Goal: Find specific page/section: Find specific page/section

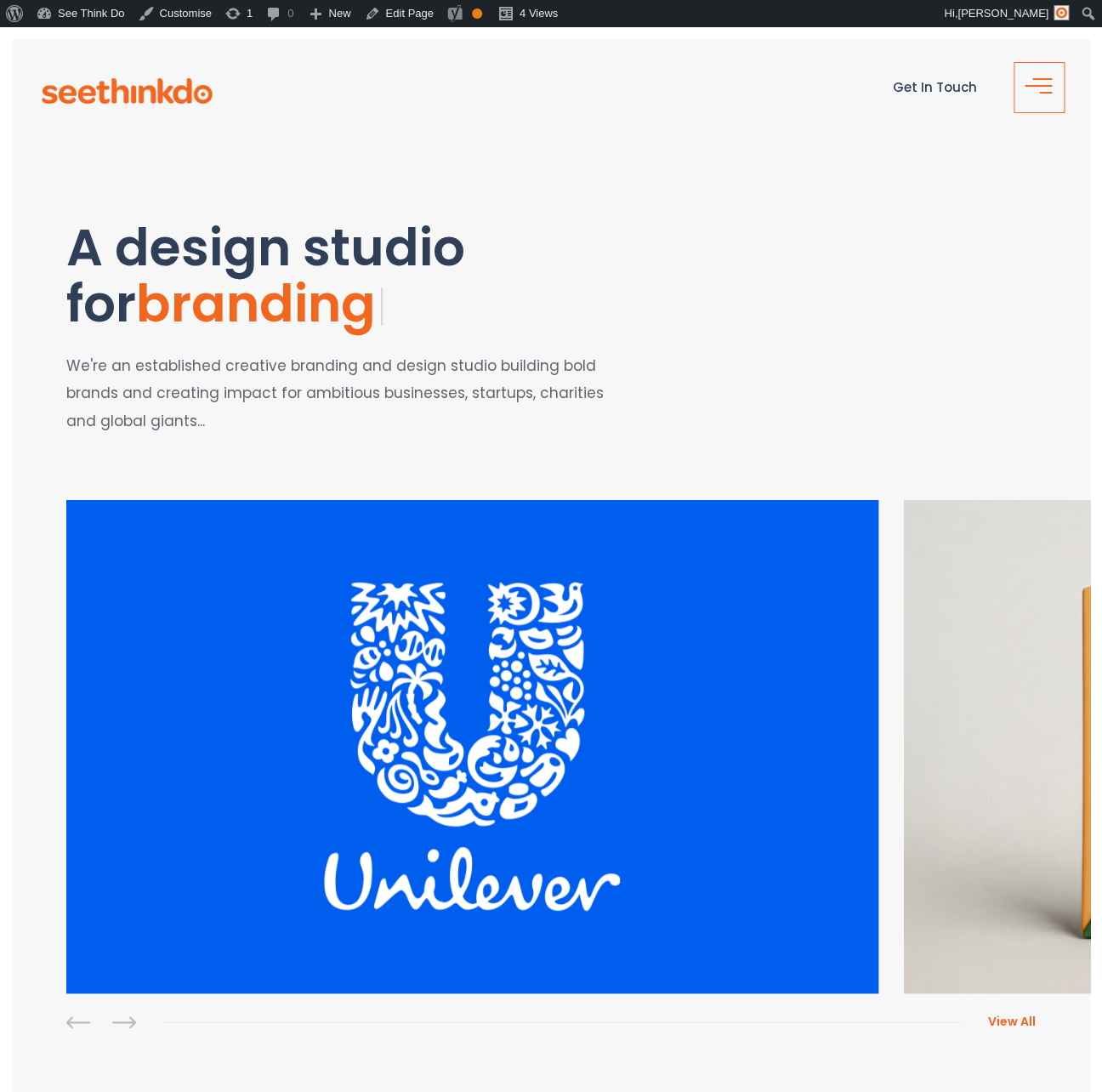
click at [1042, 84] on button "button" at bounding box center [1039, 87] width 51 height 51
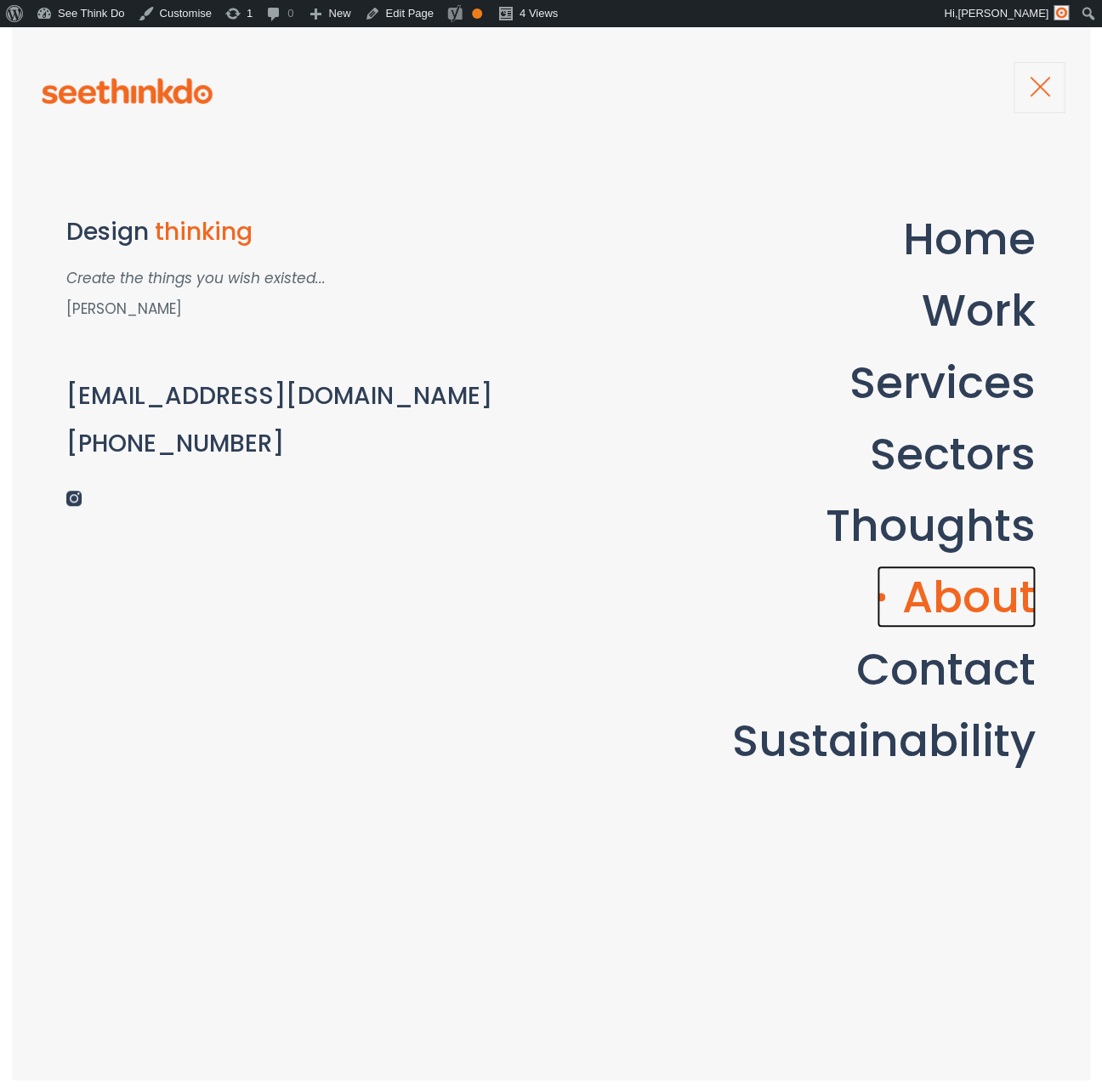
click at [946, 610] on link "About" at bounding box center [956, 596] width 159 height 62
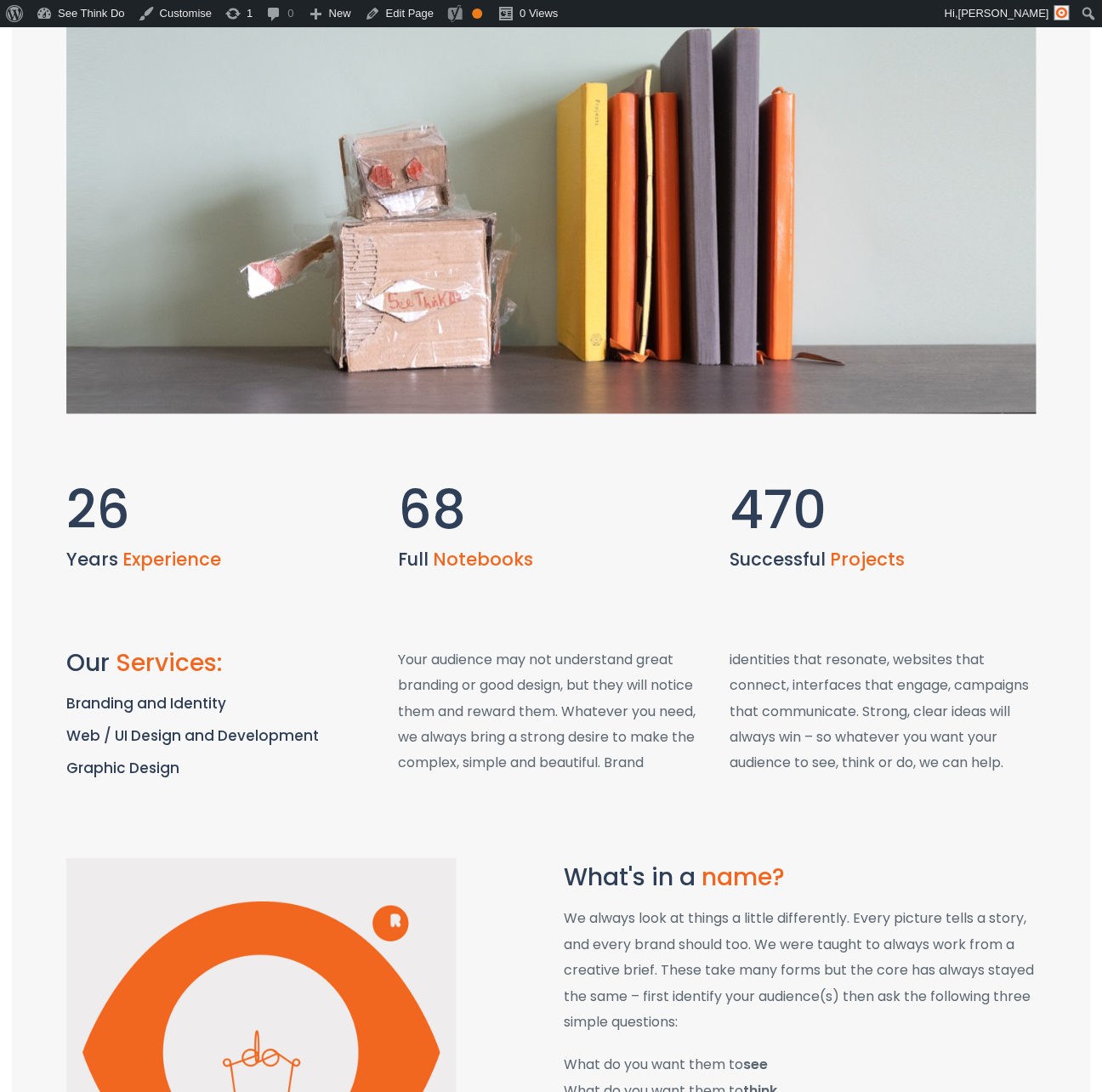
scroll to position [510, 0]
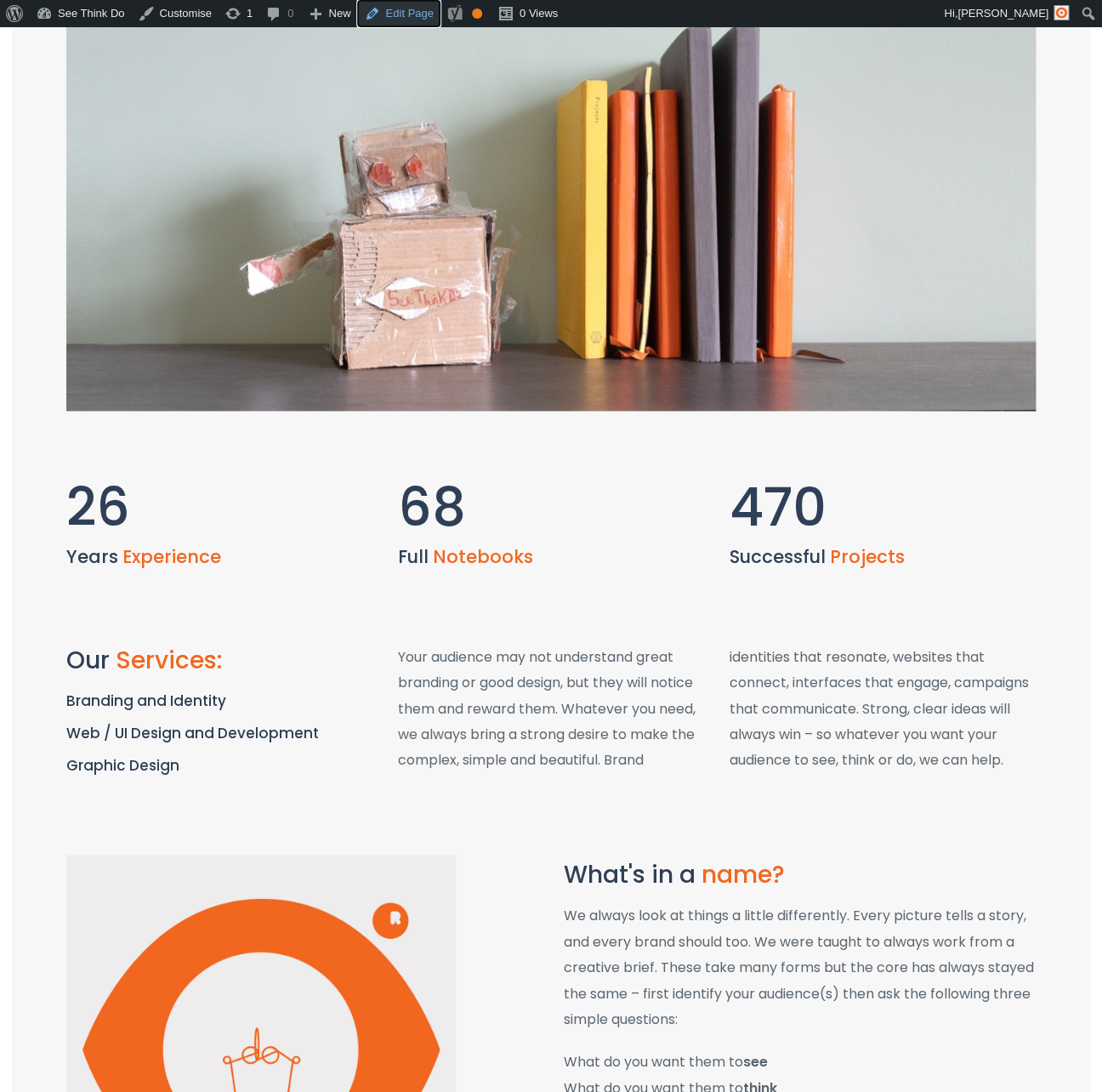
click at [428, 14] on link "Edit Page" at bounding box center [398, 14] width 82 height 27
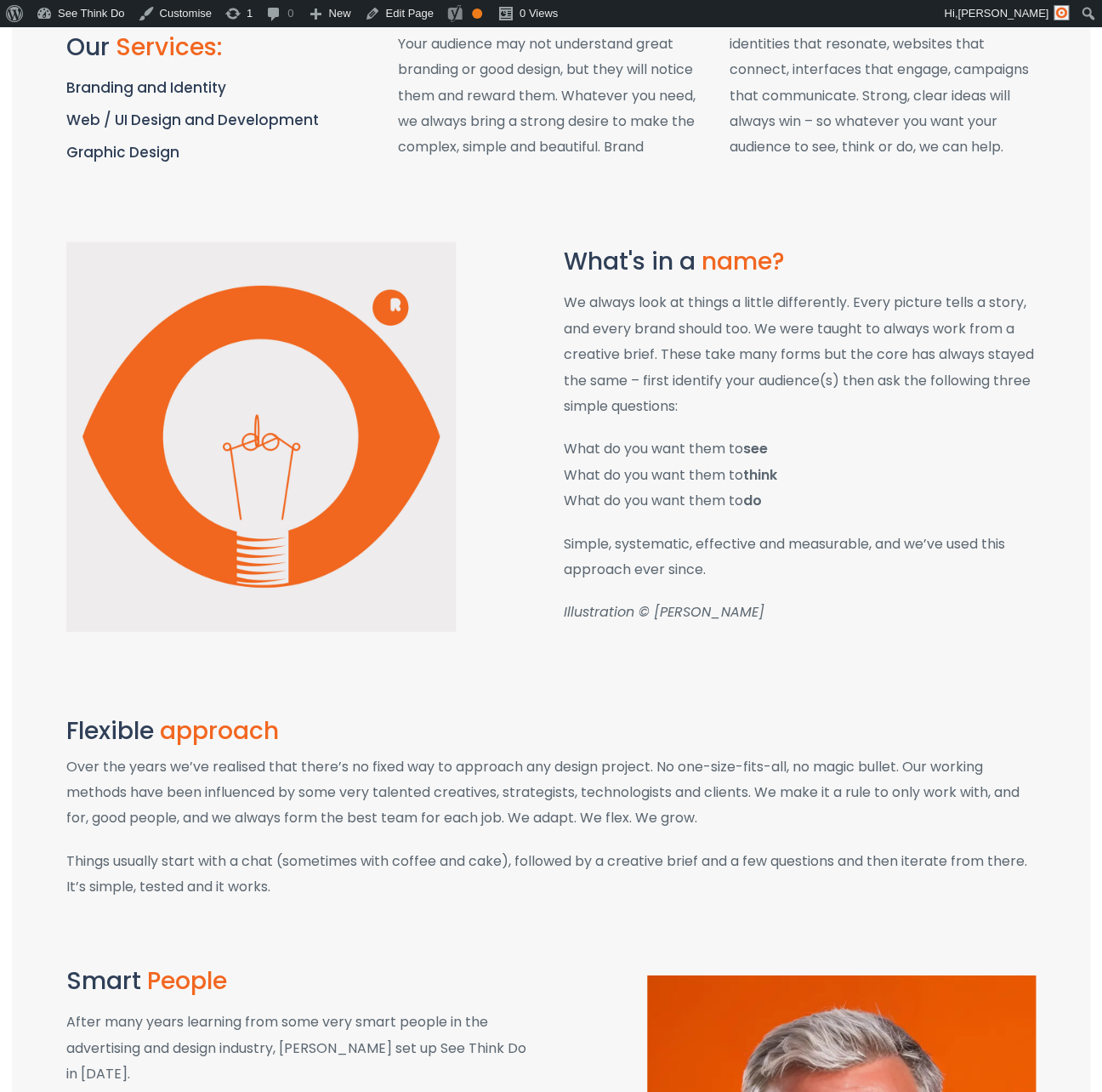
scroll to position [1146, 0]
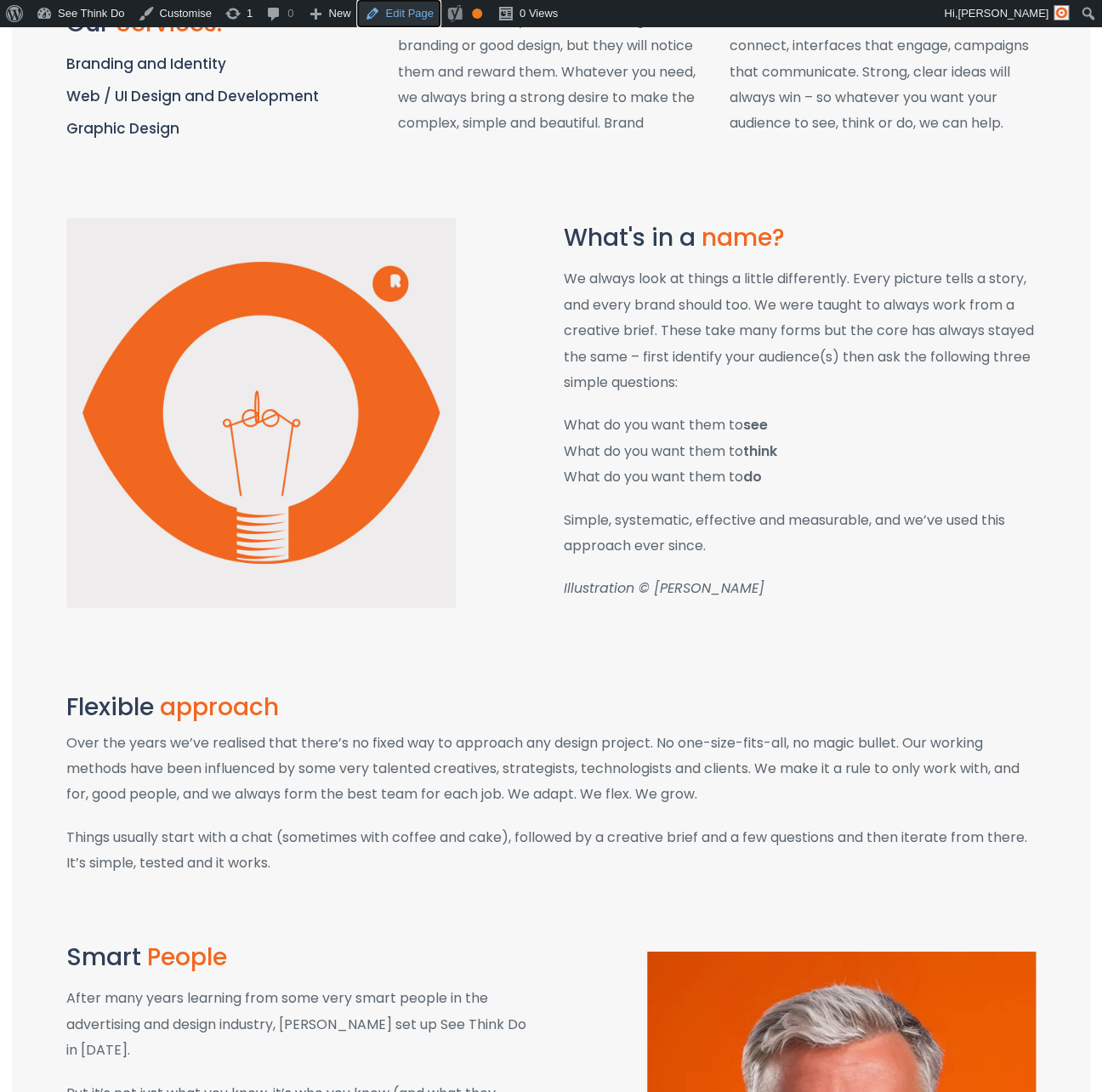
click at [422, 20] on link "Edit Page" at bounding box center [398, 14] width 82 height 27
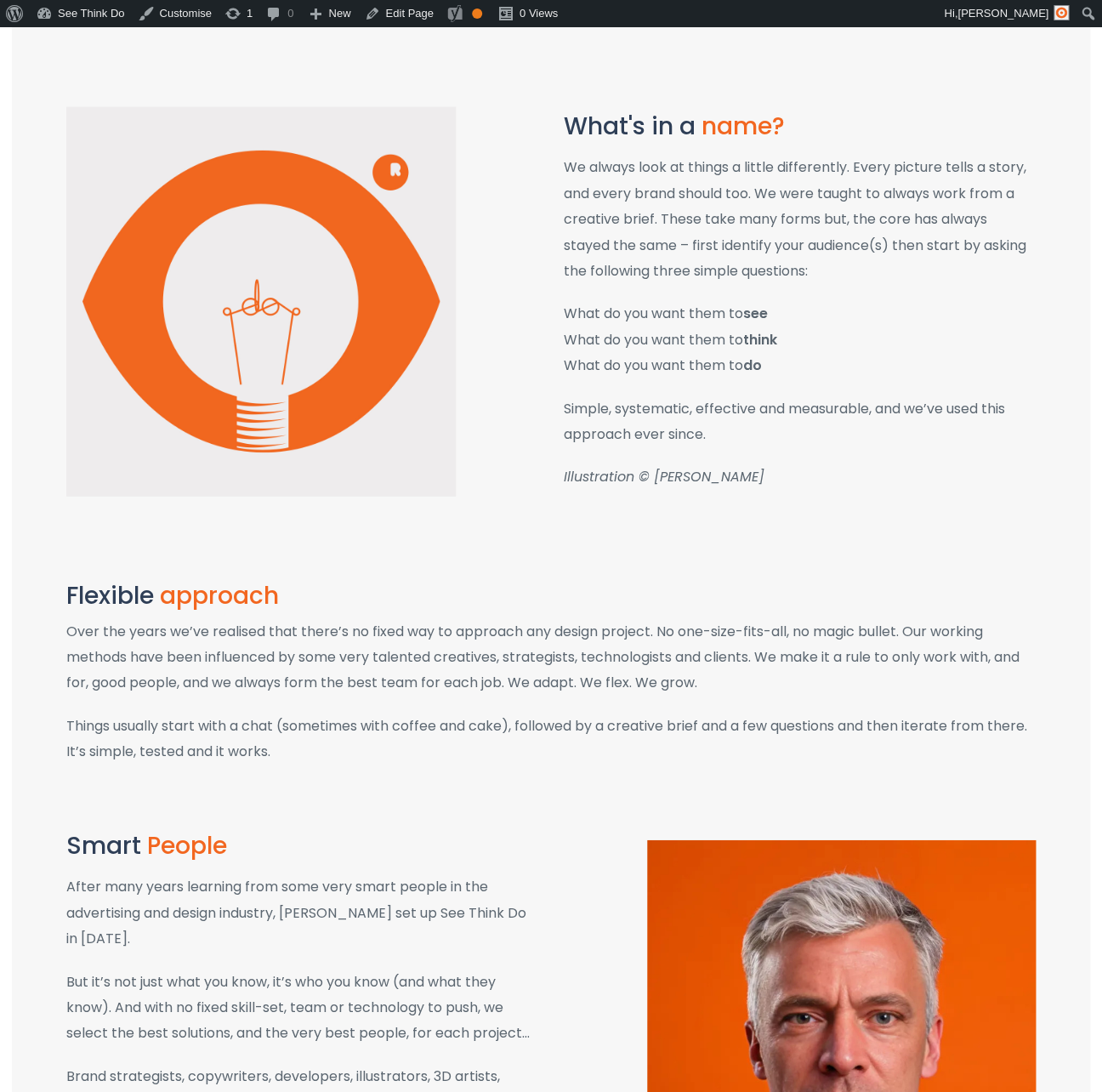
scroll to position [1253, 0]
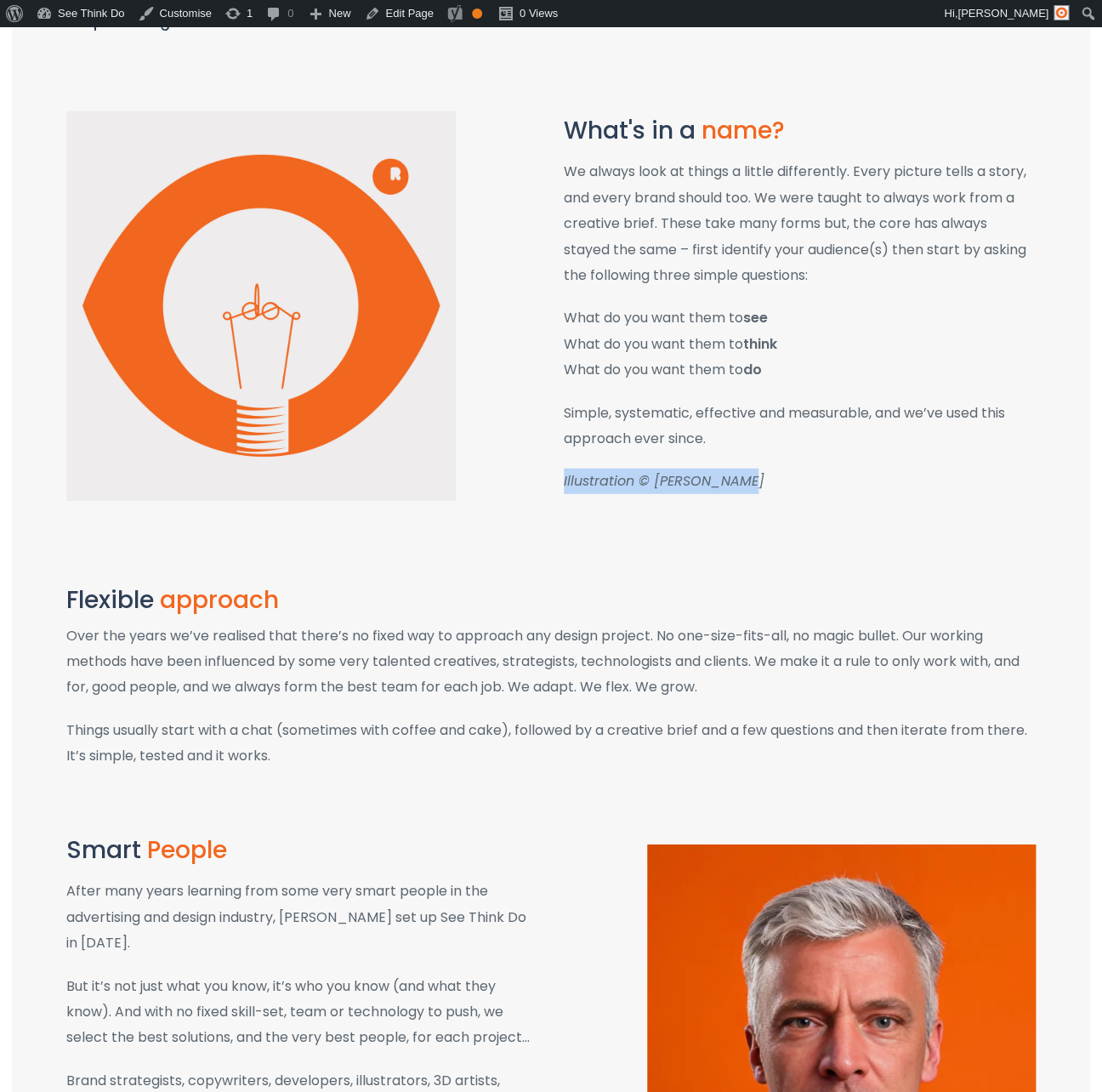
drag, startPoint x: 753, startPoint y: 482, endPoint x: 555, endPoint y: 482, distance: 198.0
click at [555, 482] on div "What's in a name? We always look at things a little differently. Every picture …" at bounding box center [800, 307] width 498 height 377
copy em "Illustration © [PERSON_NAME]"
click at [423, 18] on link "Edit Page" at bounding box center [398, 14] width 82 height 27
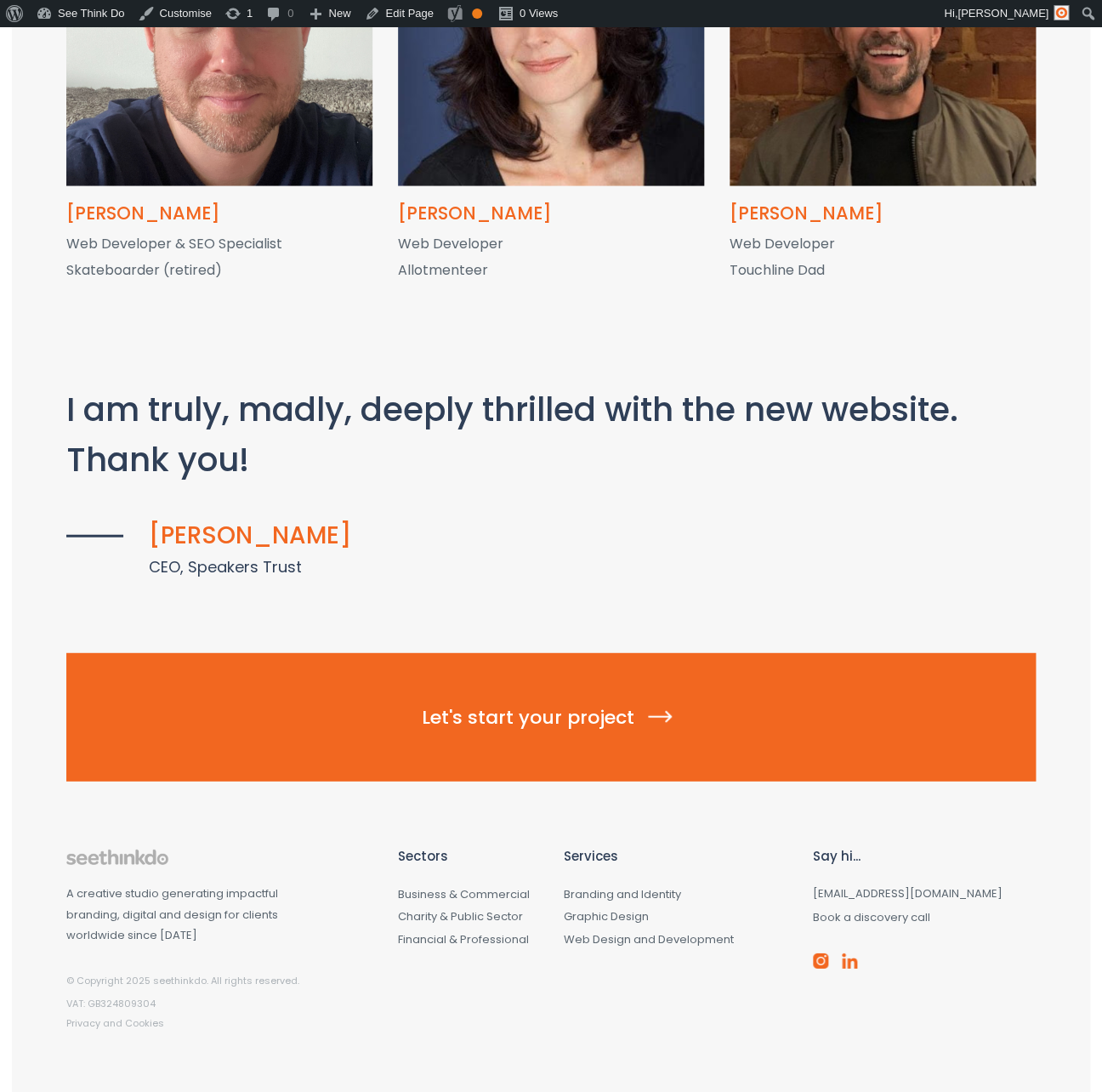
scroll to position [3290, 0]
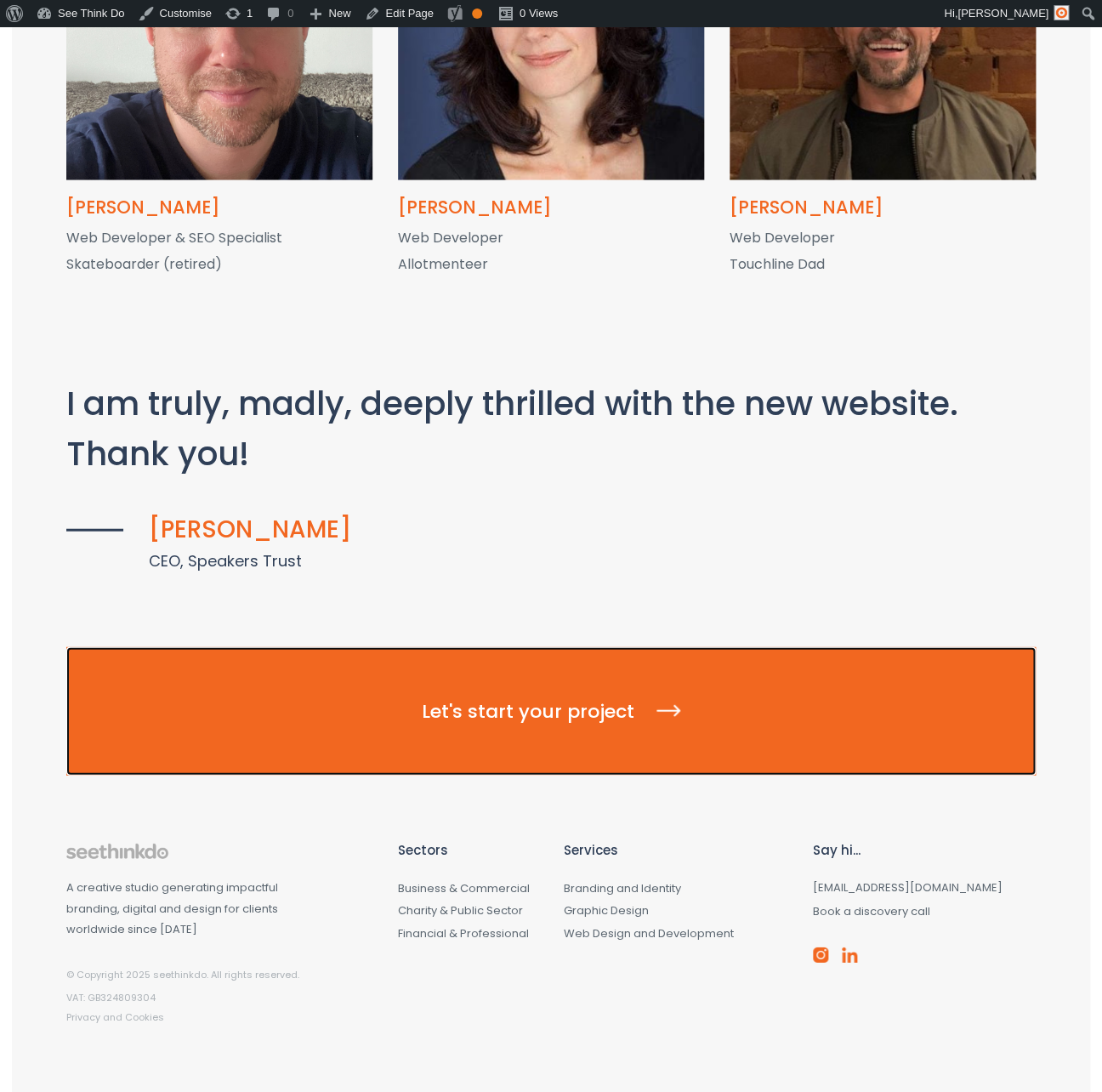
click at [532, 697] on span "Let's start your project" at bounding box center [551, 710] width 259 height 26
